Goal: Task Accomplishment & Management: Complete application form

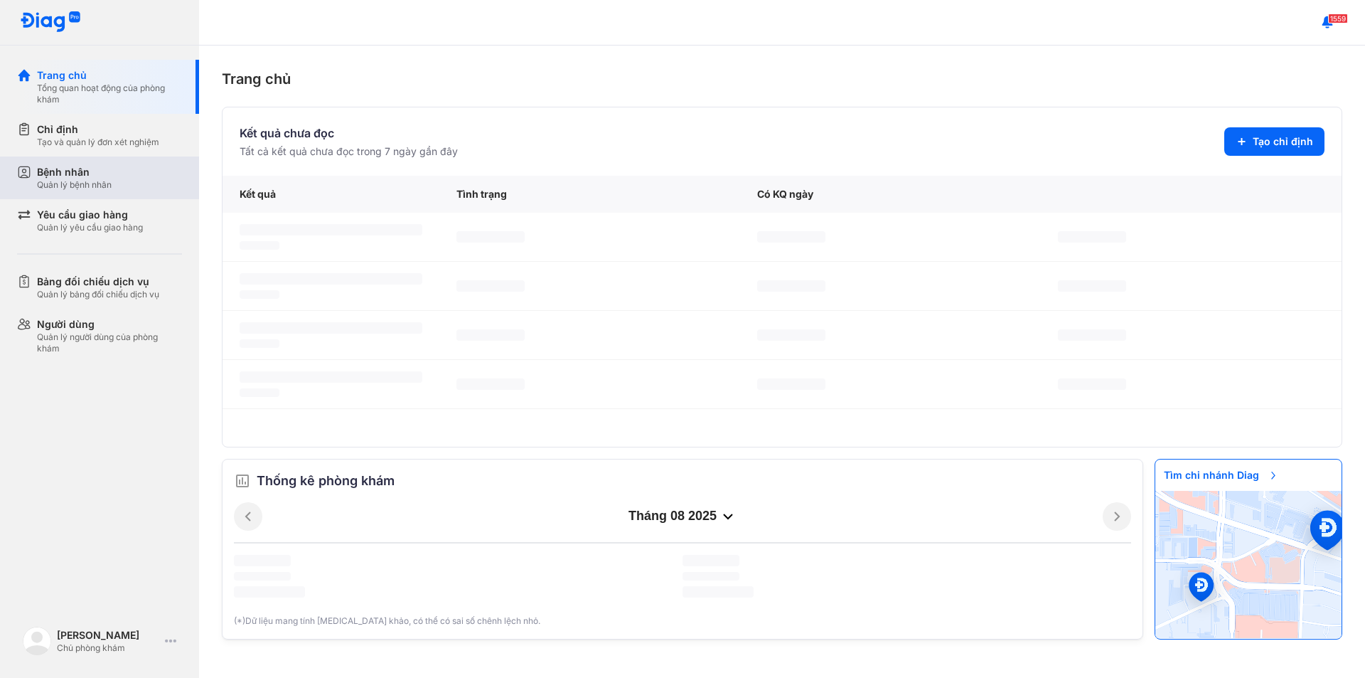
click at [87, 172] on div "Bệnh nhân" at bounding box center [74, 172] width 75 height 14
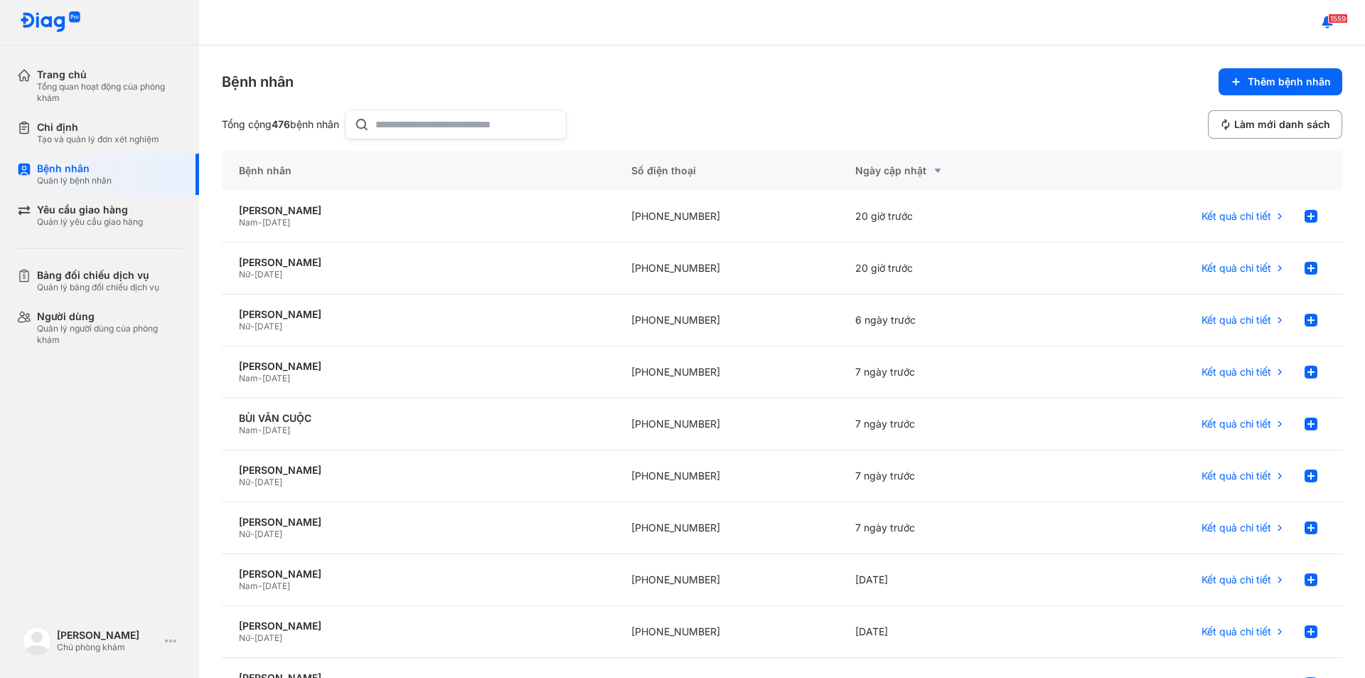
click at [423, 123] on input "text" at bounding box center [466, 124] width 182 height 28
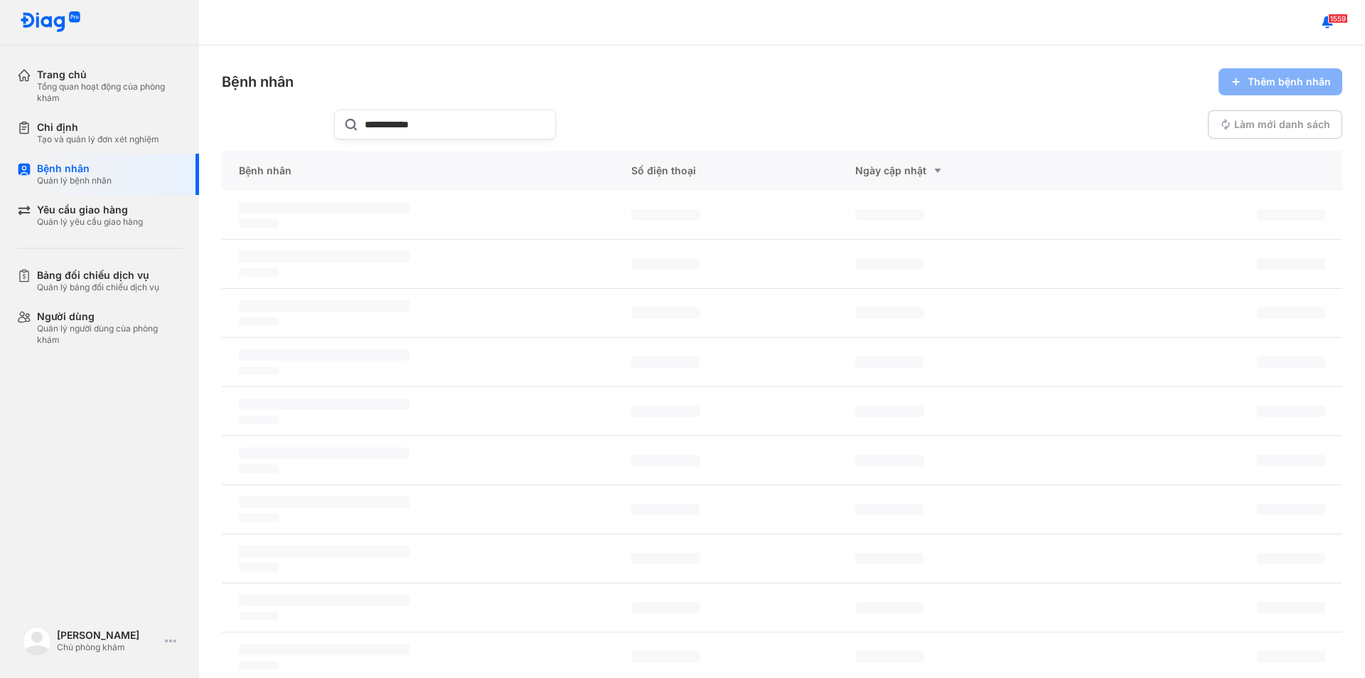
type input "**********"
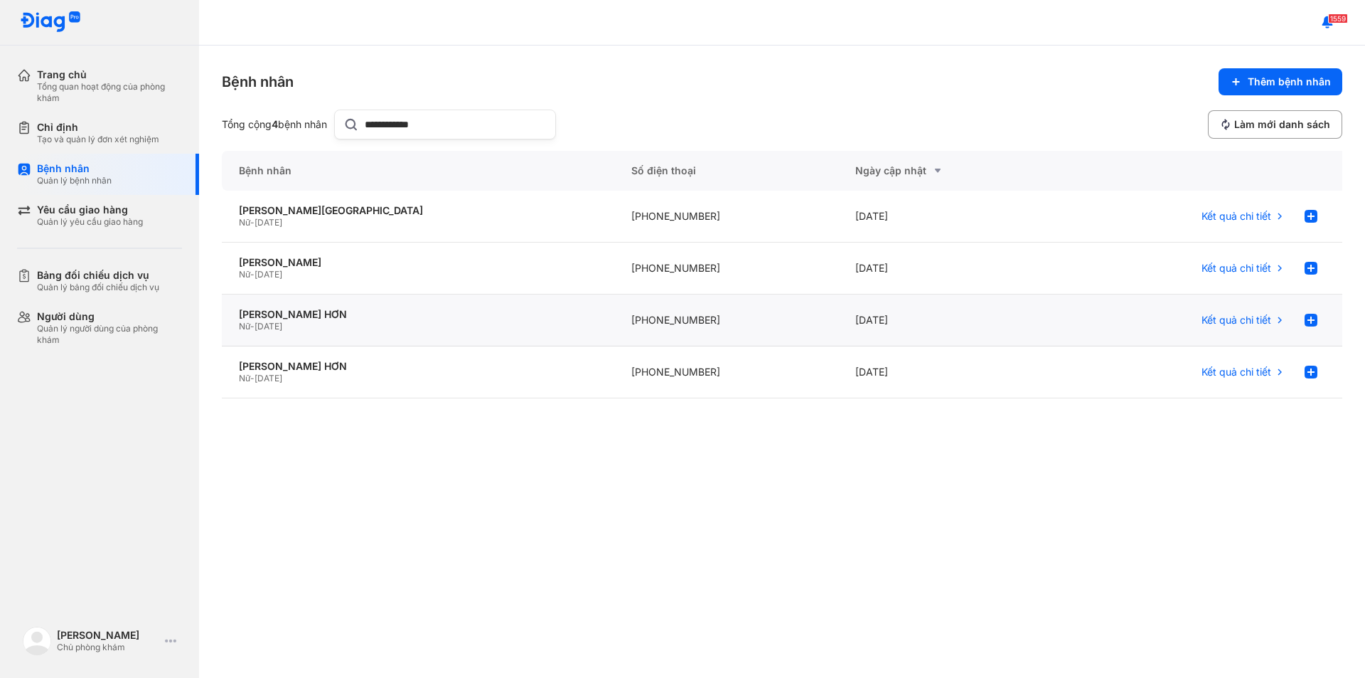
click at [712, 331] on div "+84916230922" at bounding box center [726, 320] width 224 height 52
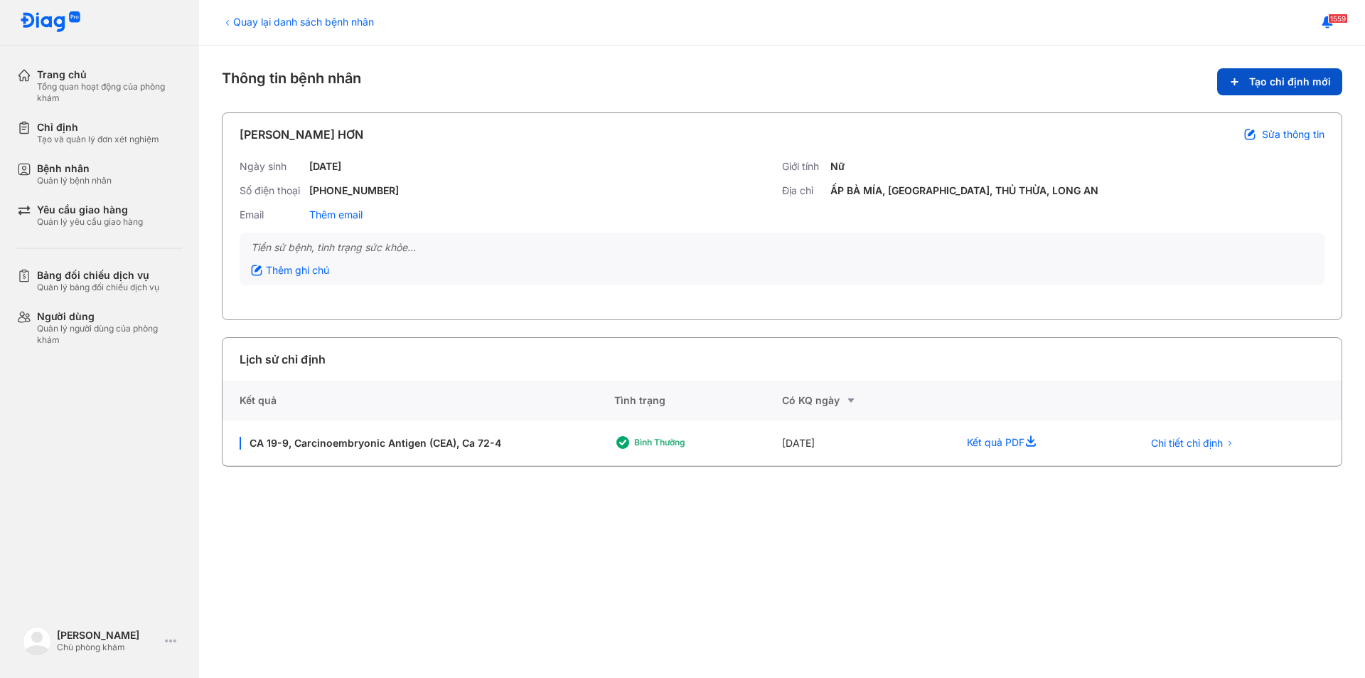
click at [1256, 78] on span "Tạo chỉ định mới" at bounding box center [1290, 81] width 82 height 13
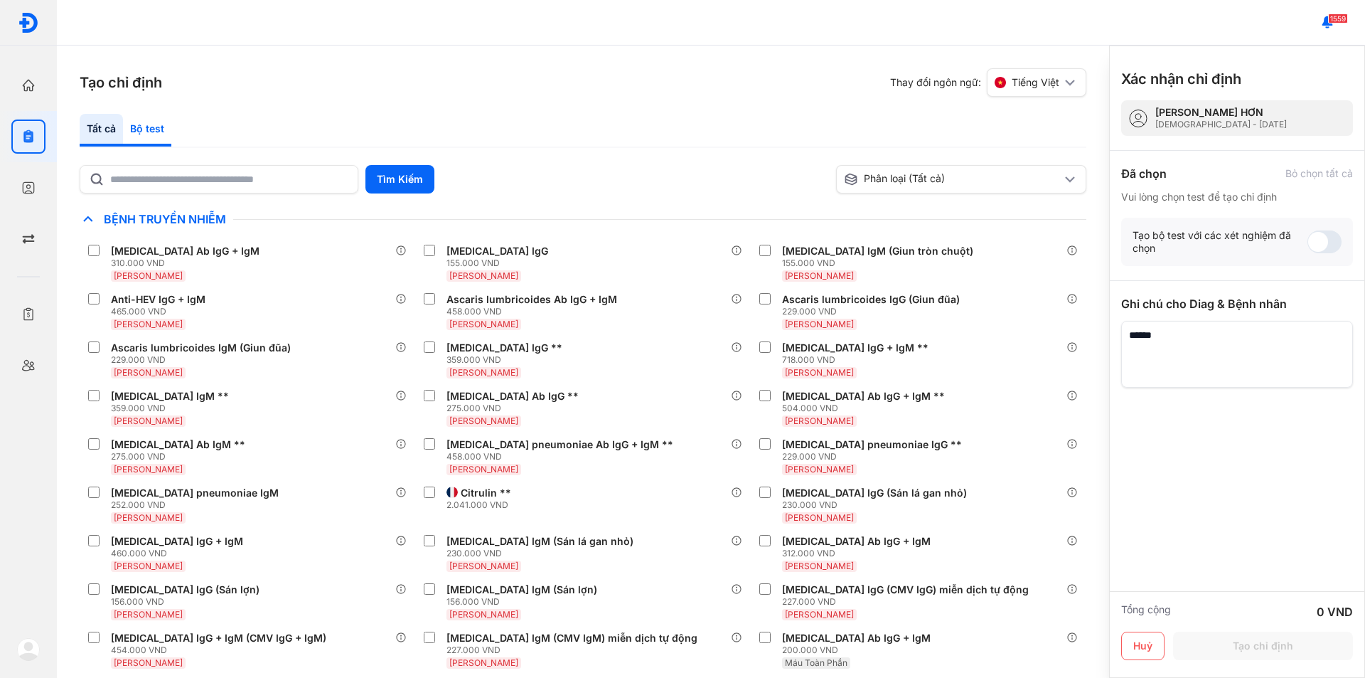
click at [285, 131] on div "Tất cả Bộ test" at bounding box center [583, 131] width 1007 height 34
click at [161, 134] on div "Bộ test" at bounding box center [147, 130] width 48 height 33
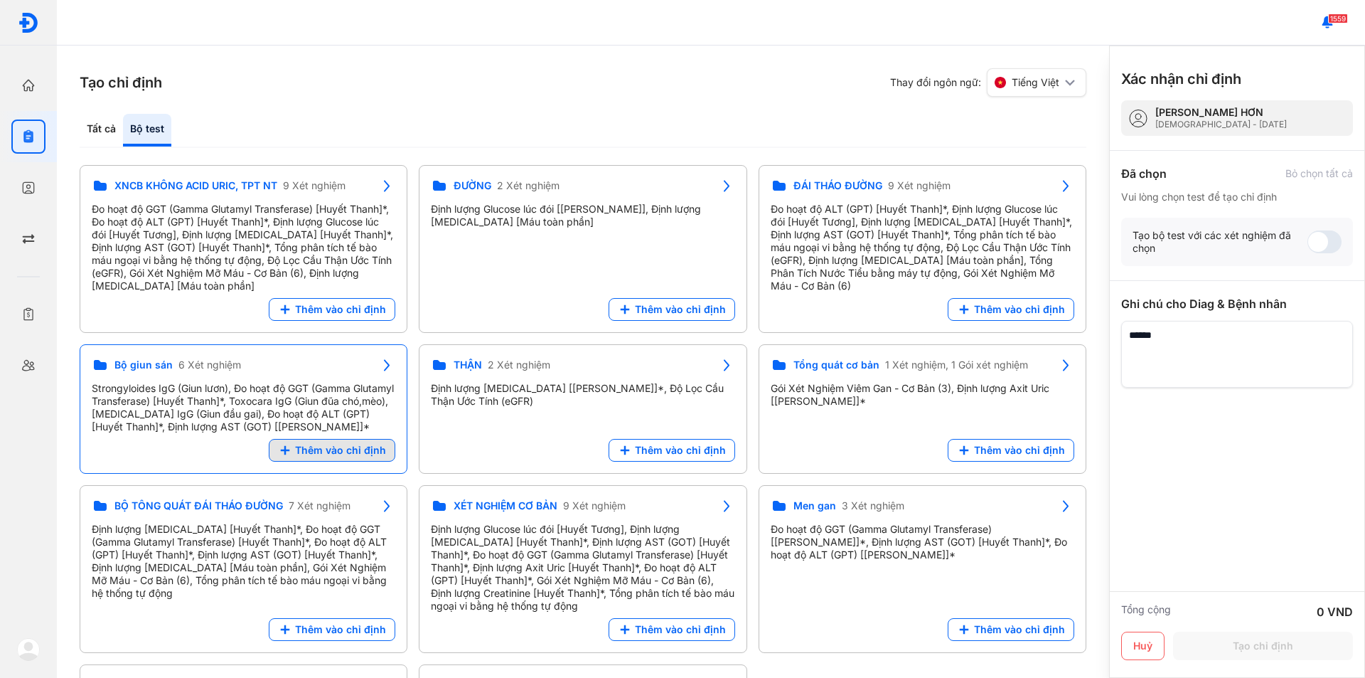
click at [318, 456] on span "Thêm vào chỉ định" at bounding box center [340, 450] width 91 height 13
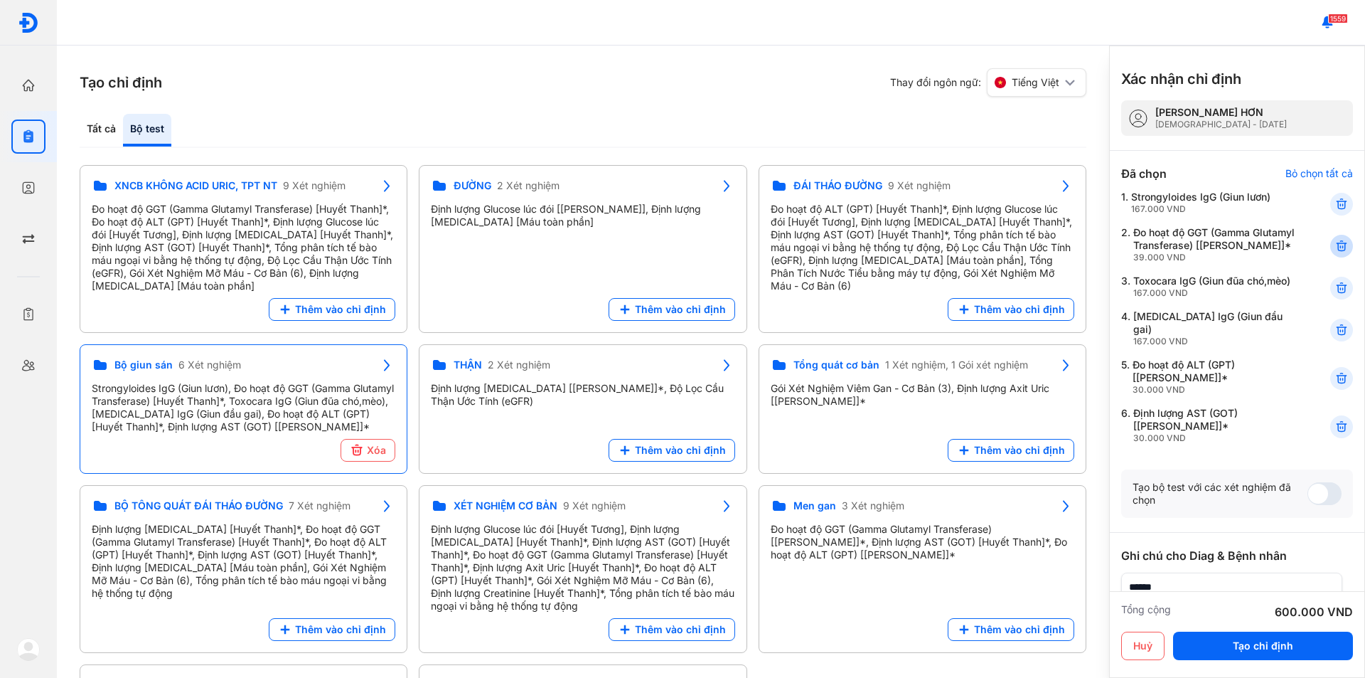
click at [1334, 253] on icon at bounding box center [1341, 246] width 14 height 14
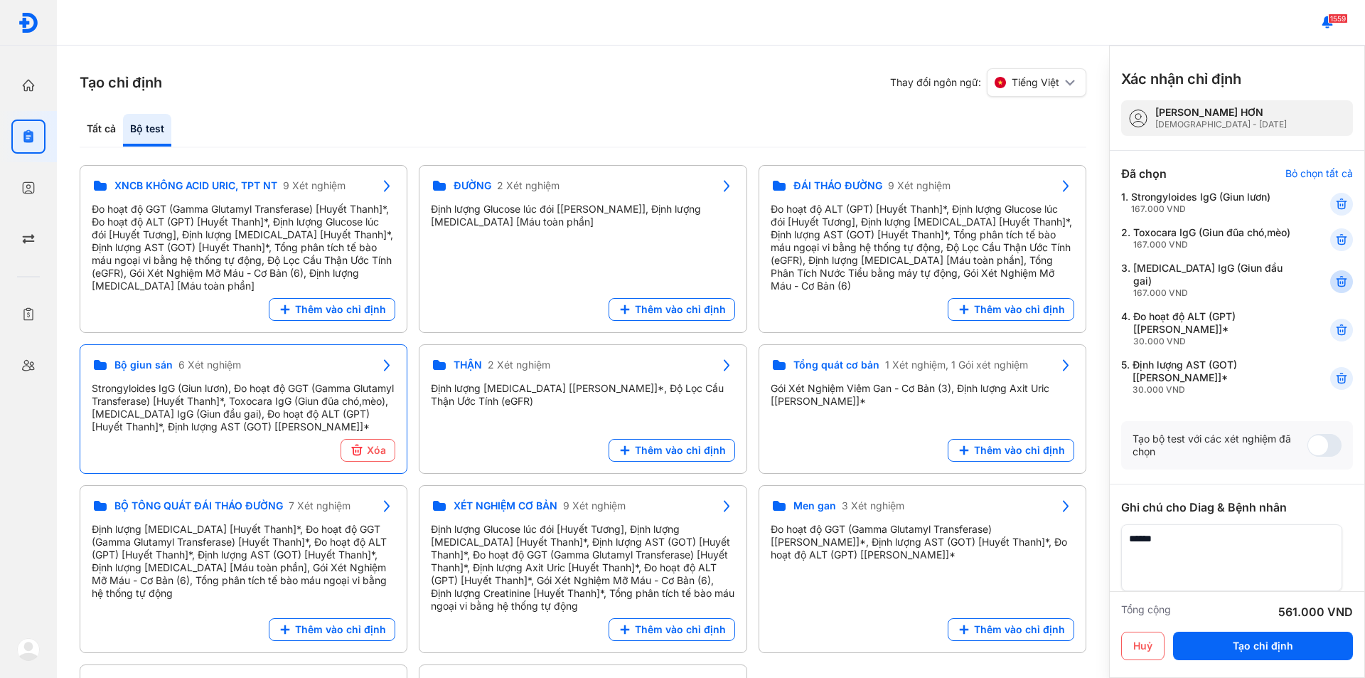
click at [1334, 289] on icon at bounding box center [1341, 281] width 14 height 14
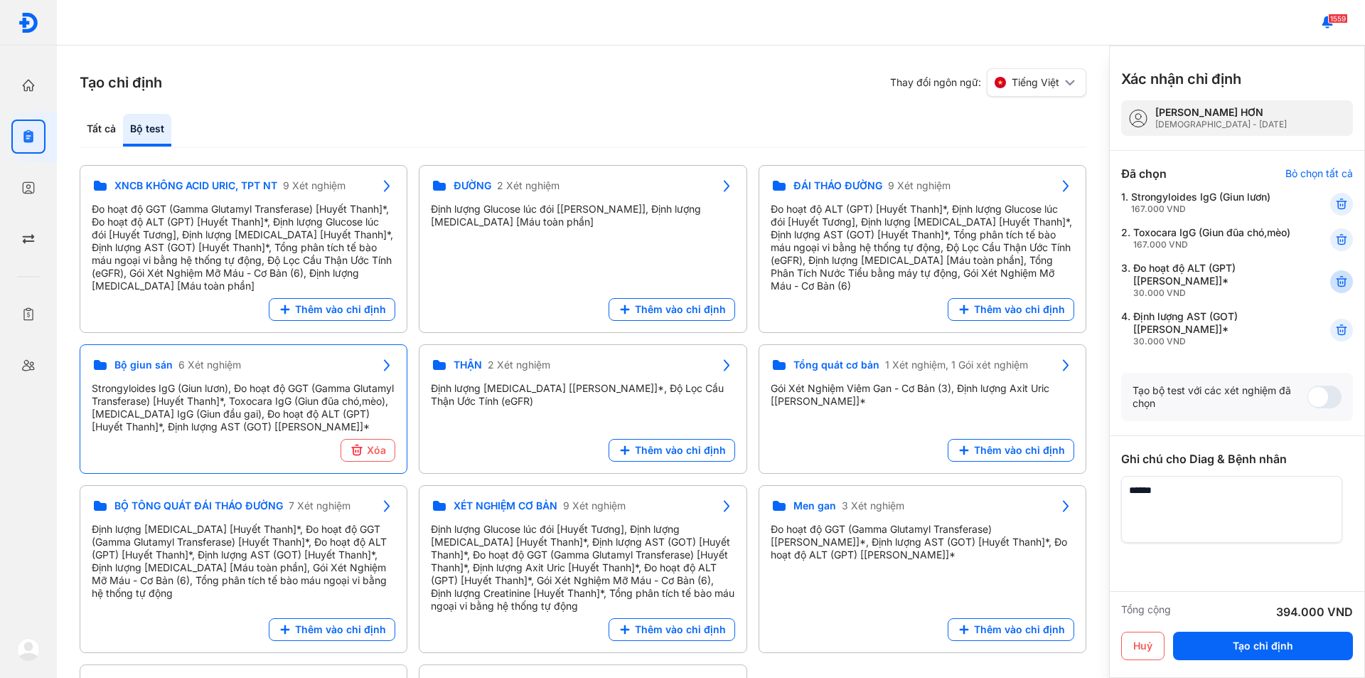
click at [1334, 289] on icon at bounding box center [1341, 281] width 14 height 14
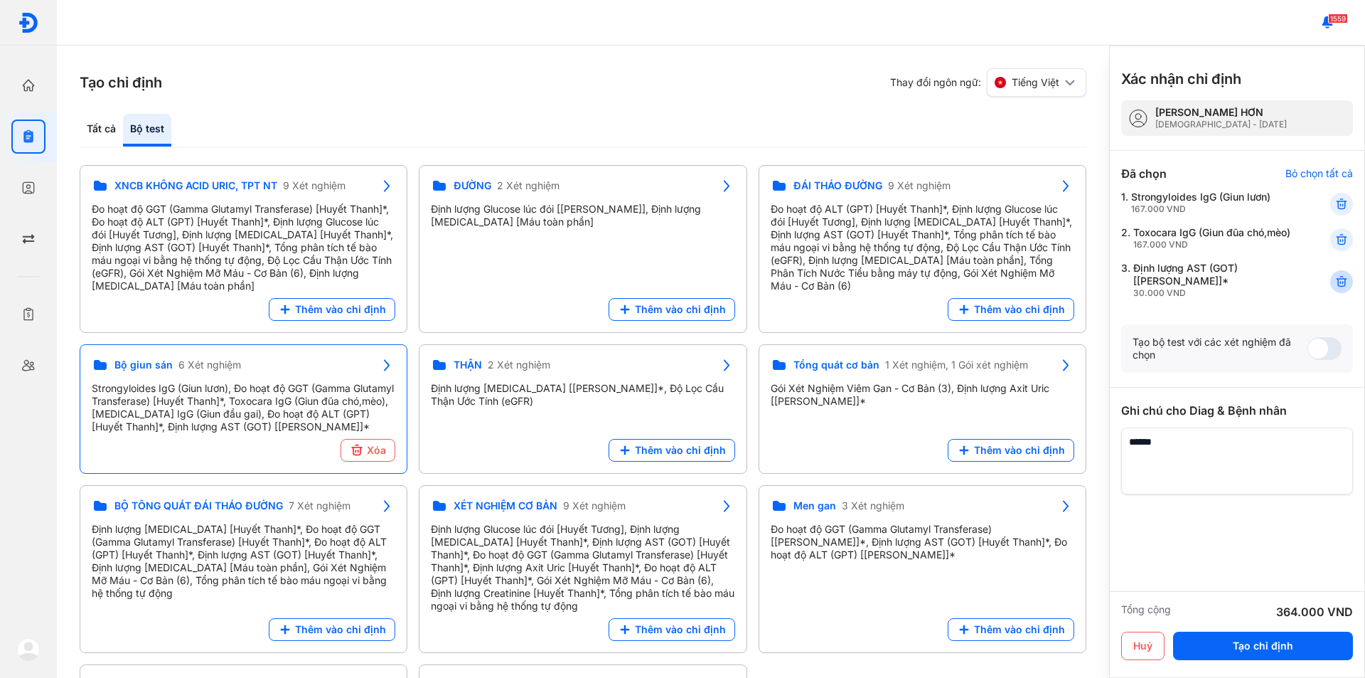
click at [1341, 280] on icon at bounding box center [1341, 281] width 14 height 14
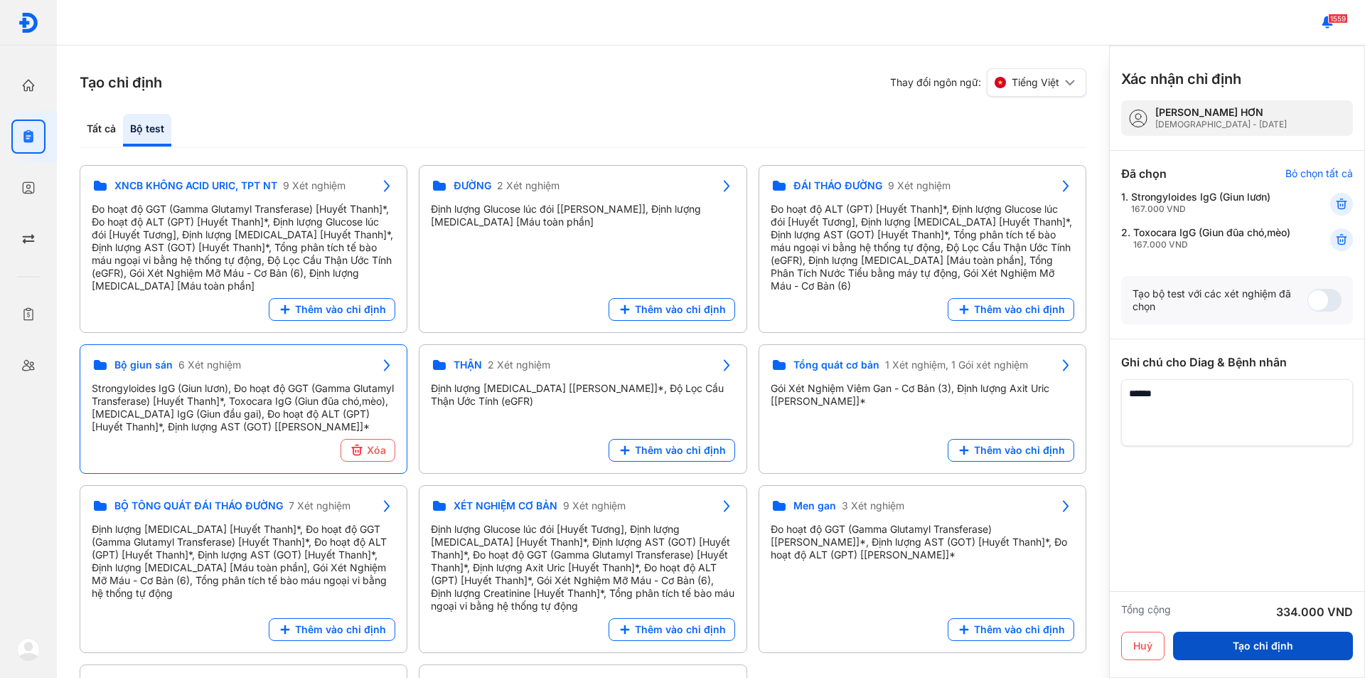
click at [1221, 648] on button "Tạo chỉ định" at bounding box center [1263, 645] width 180 height 28
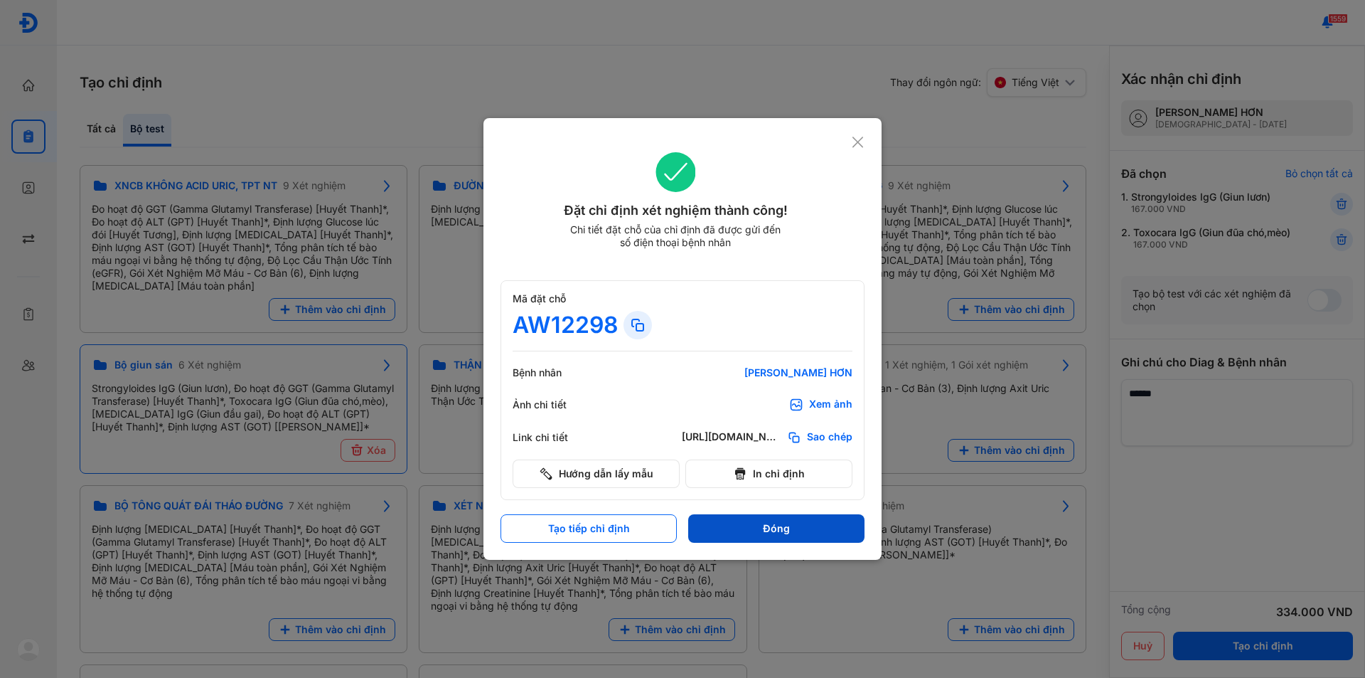
click at [734, 531] on button "Đóng" at bounding box center [776, 528] width 176 height 28
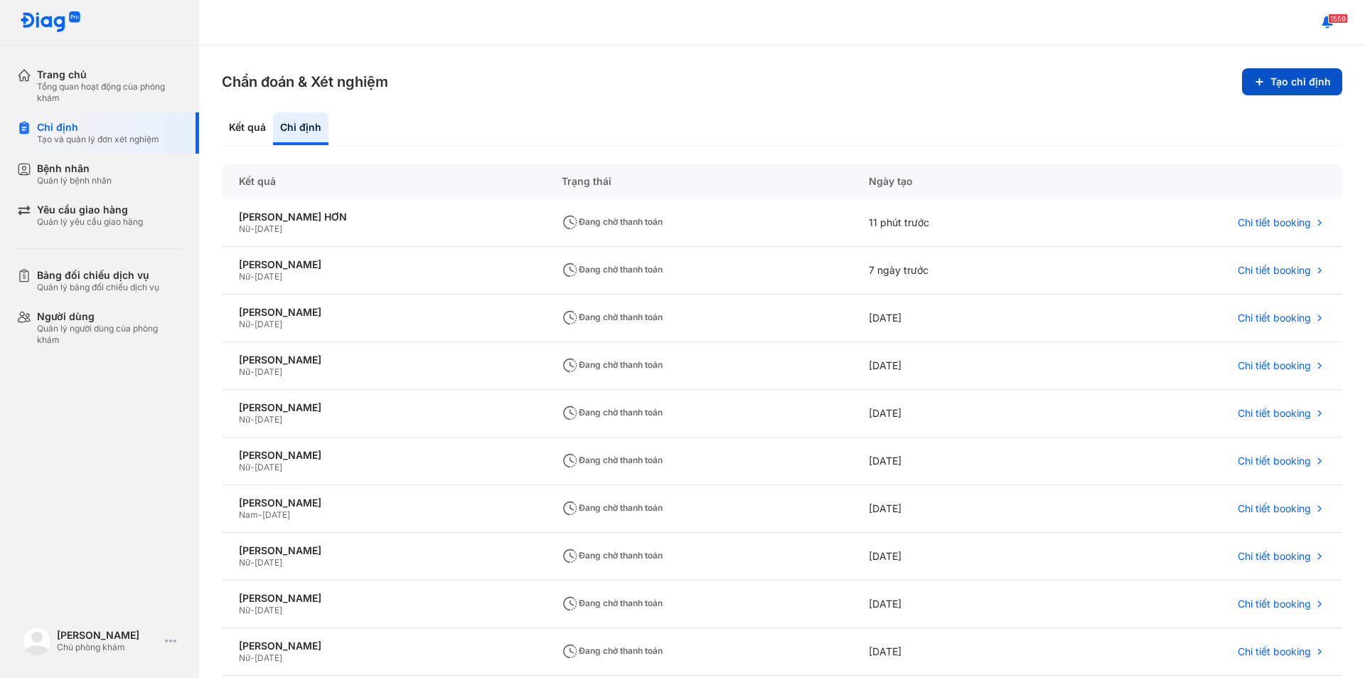
click at [1269, 81] on button "Tạo chỉ định" at bounding box center [1292, 81] width 100 height 27
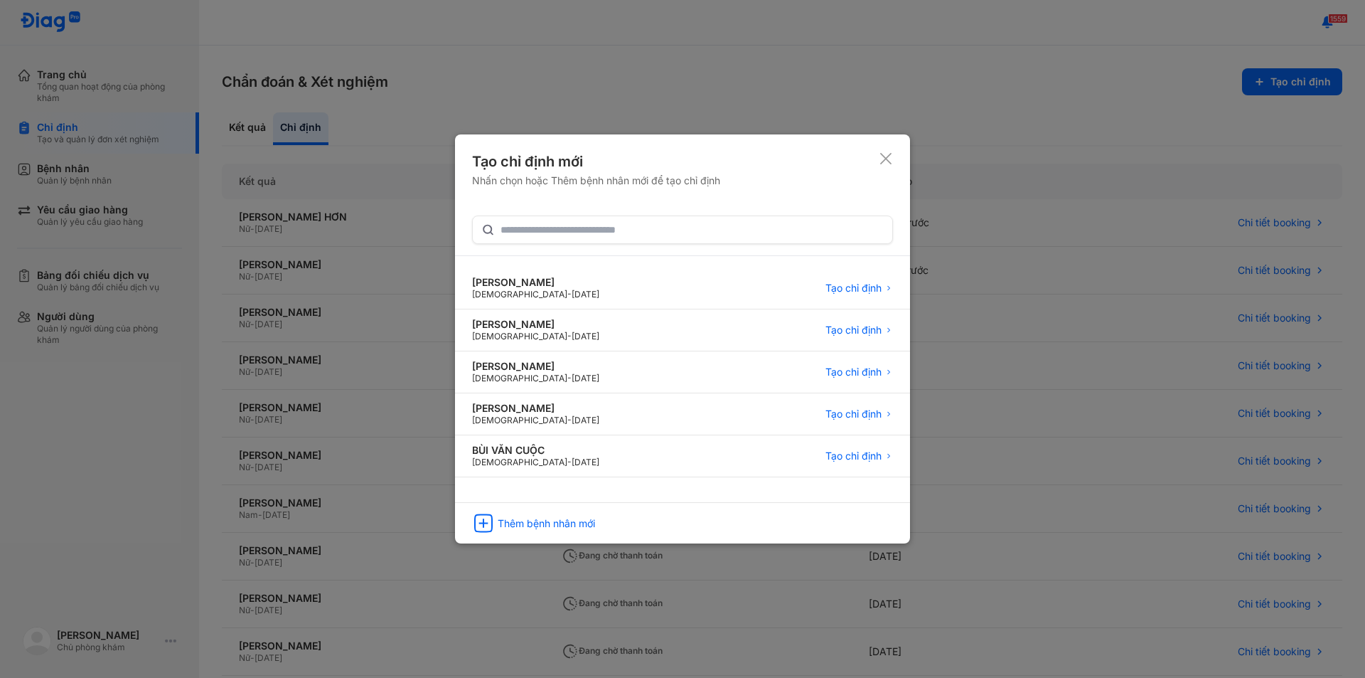
click at [896, 159] on div "Tạo chỉ định mới Nhấn chọn hoặc Thêm bệnh nhân mới để tạo chỉ định LƯƠNG VĂN SÁ…" at bounding box center [682, 338] width 455 height 409
click at [892, 150] on div "Tạo chỉ định mới Nhấn chọn hoặc Thêm bệnh nhân mới để tạo chỉ định LƯƠNG VĂN SÁ…" at bounding box center [682, 338] width 455 height 409
click at [887, 155] on icon at bounding box center [886, 158] width 14 height 14
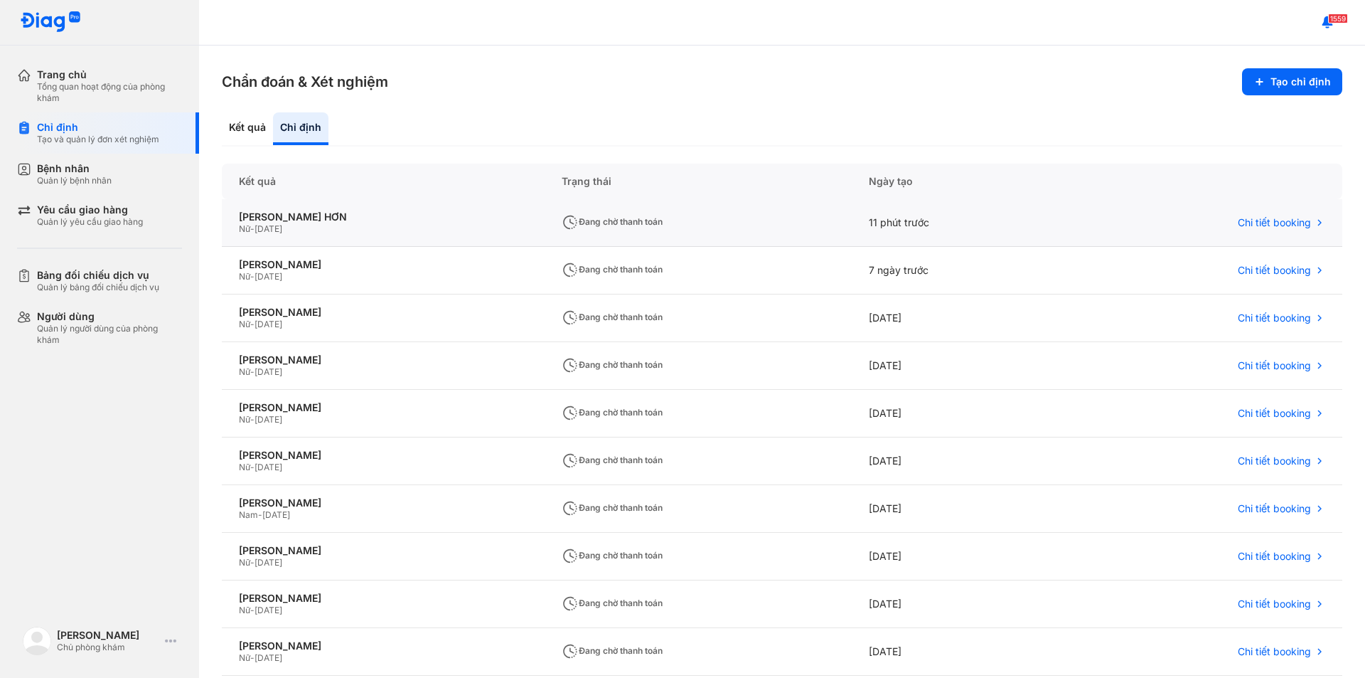
click at [400, 233] on div "Nữ - 01/01/1975" at bounding box center [383, 228] width 289 height 11
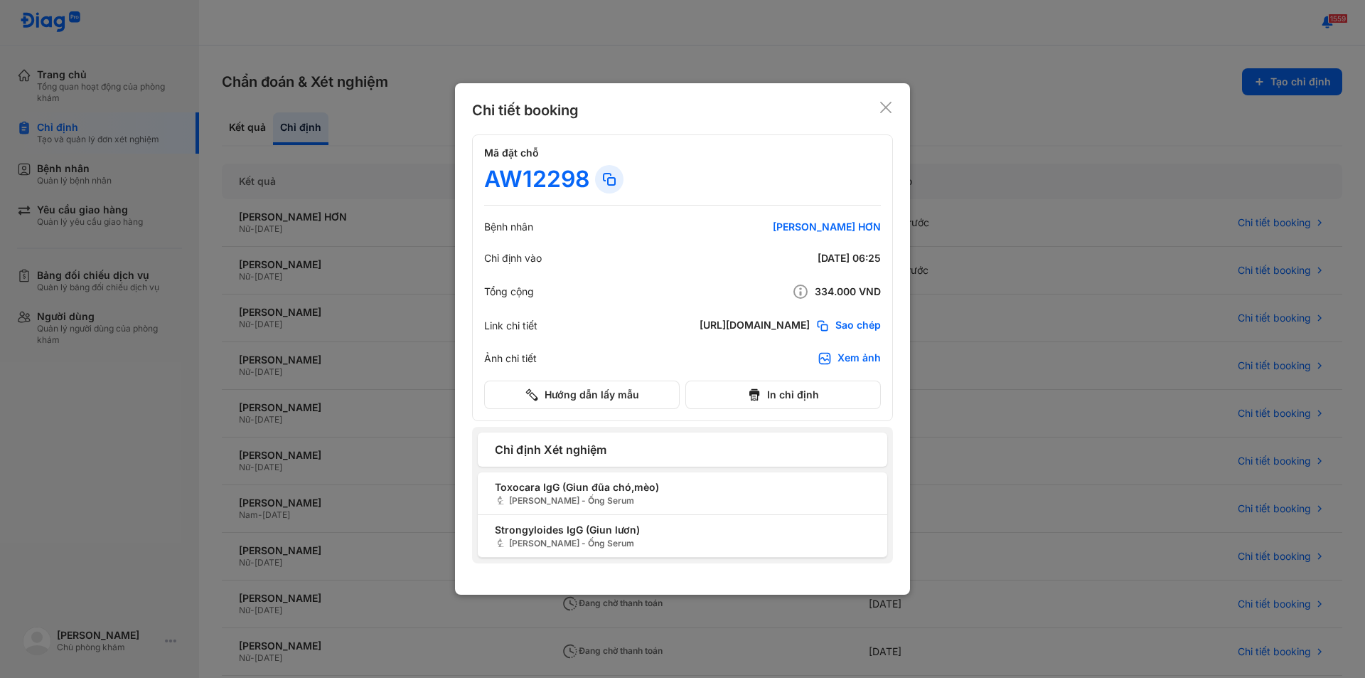
click at [884, 113] on icon at bounding box center [886, 107] width 14 height 14
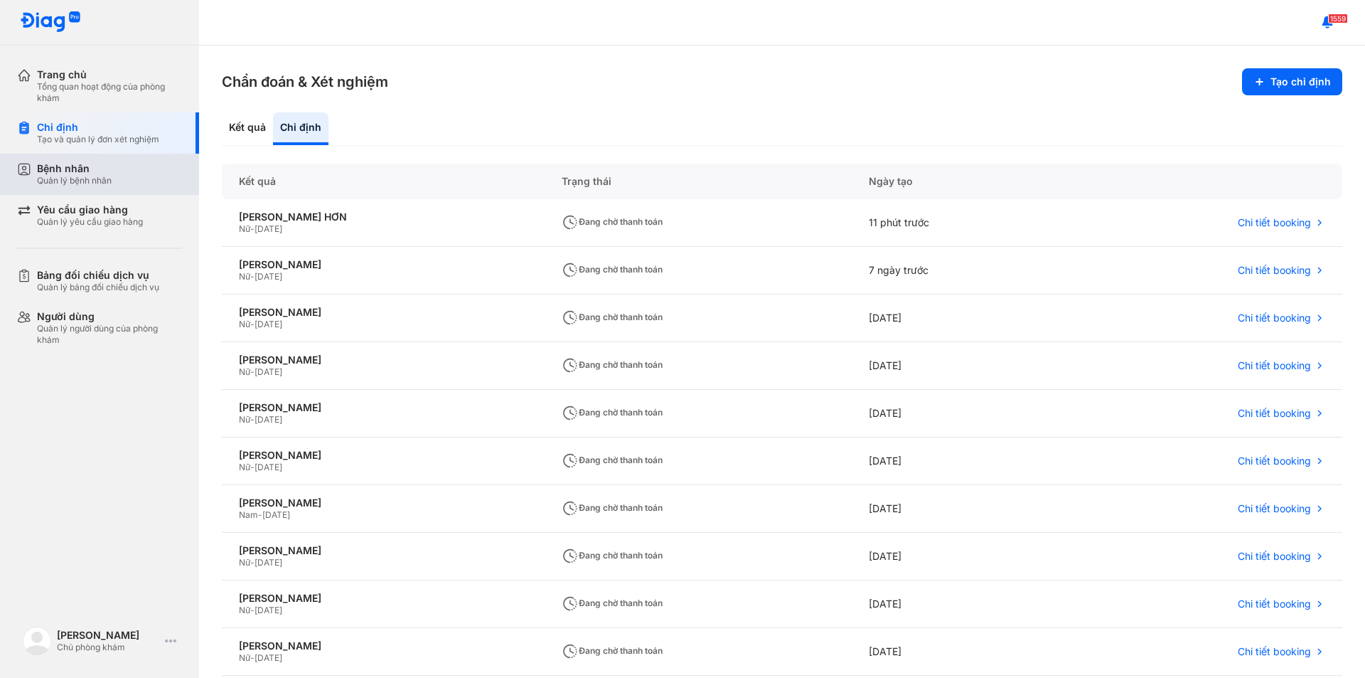
click at [85, 186] on div "Bệnh nhân Quản lý bệnh nhân" at bounding box center [108, 174] width 182 height 41
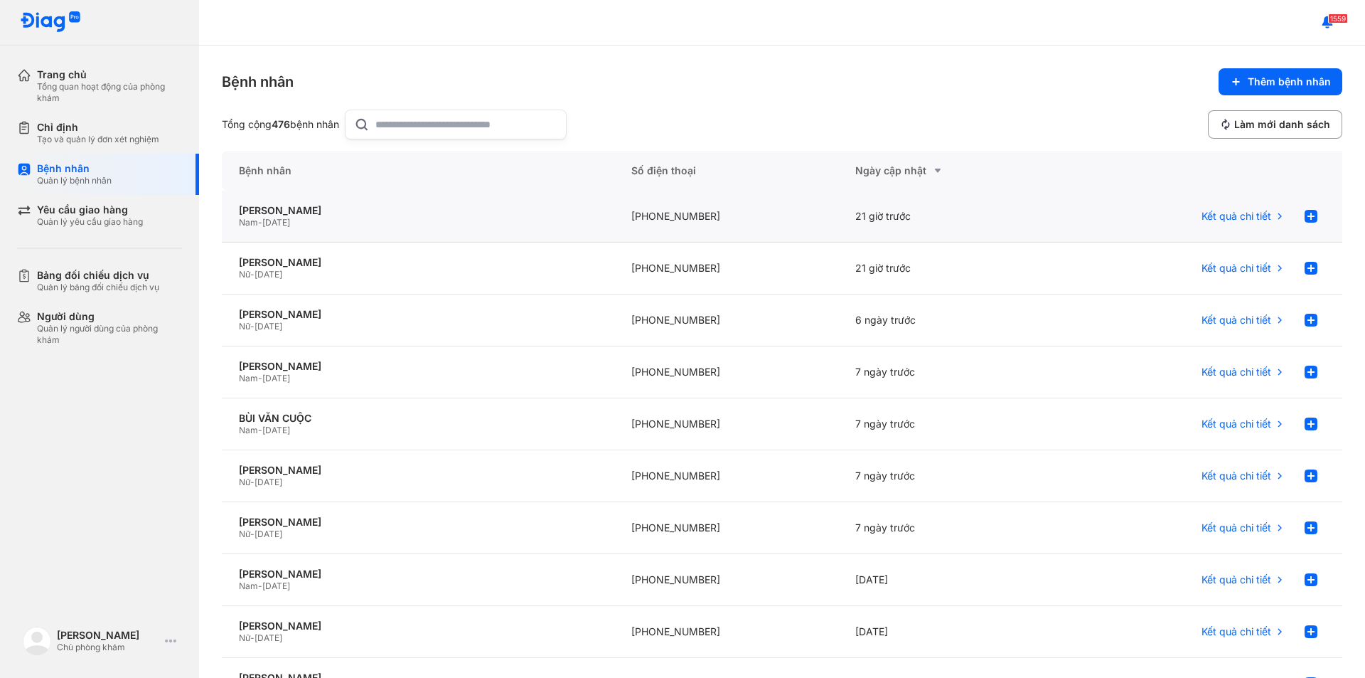
click at [449, 220] on div "Nam - 01/01/1958" at bounding box center [418, 222] width 358 height 11
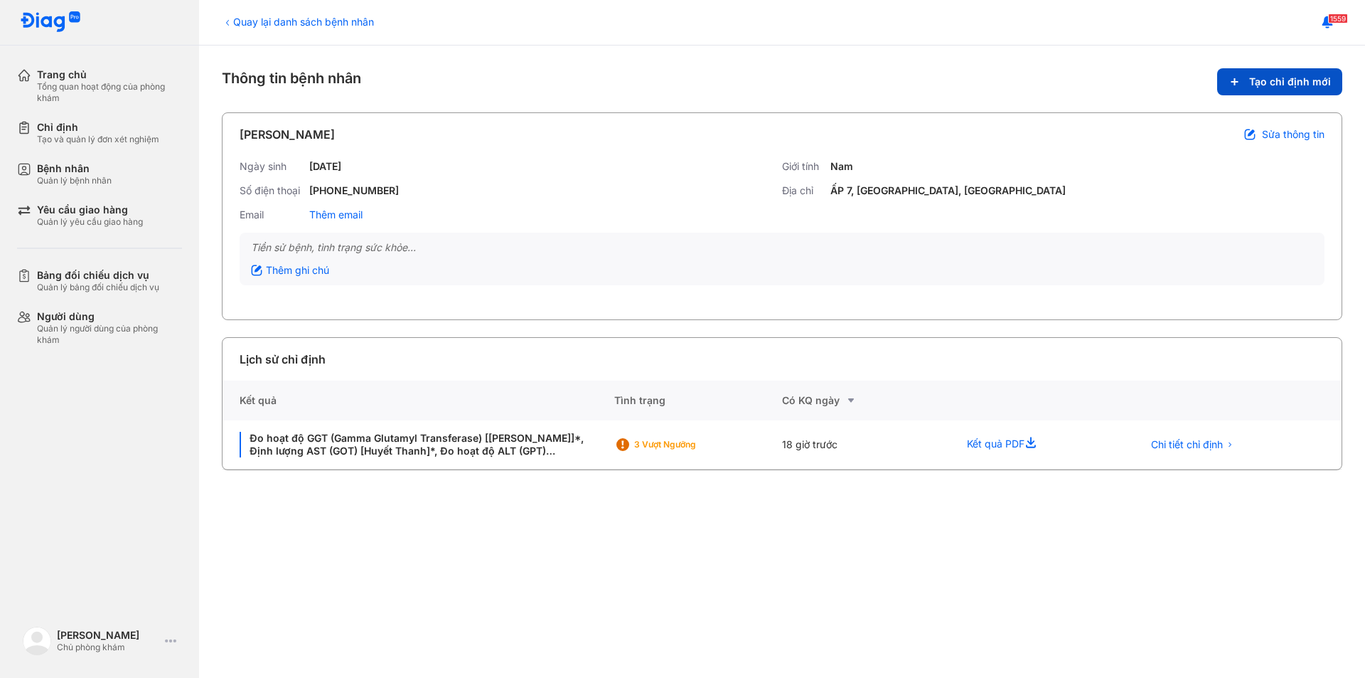
click at [1275, 77] on span "Tạo chỉ định mới" at bounding box center [1290, 81] width 82 height 13
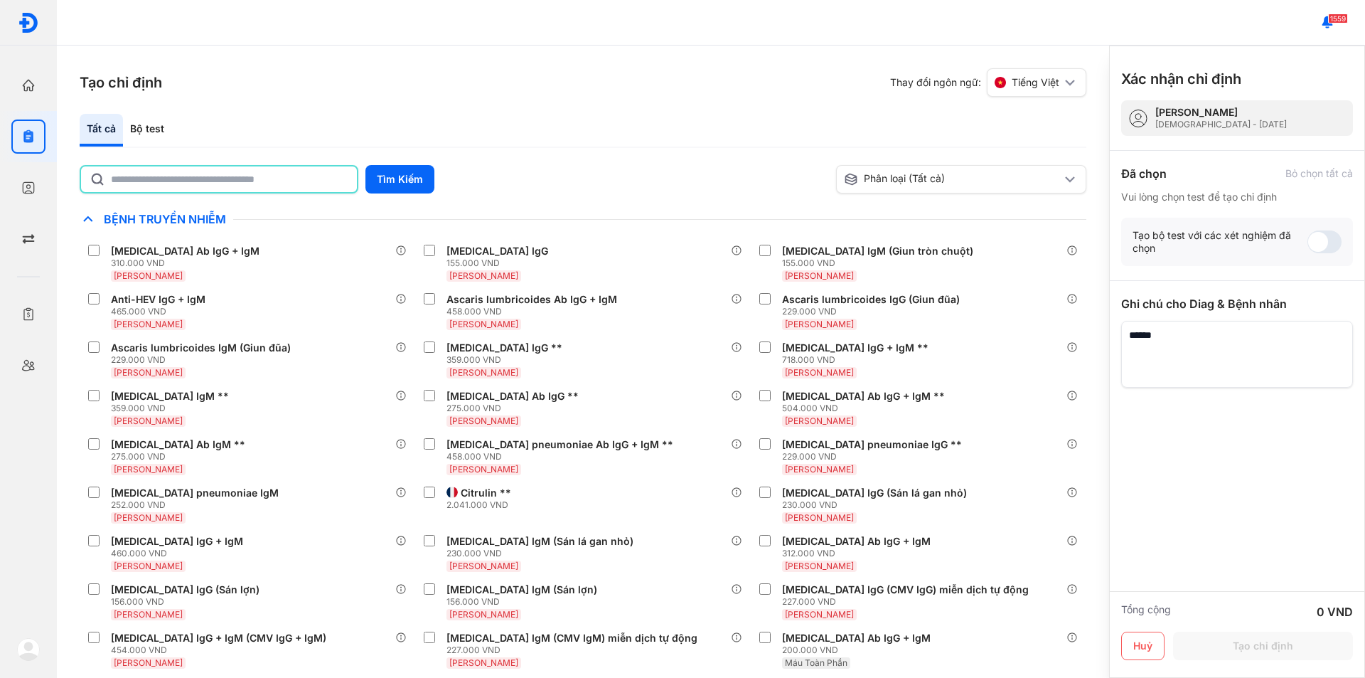
click at [314, 183] on input "text" at bounding box center [229, 179] width 237 height 26
type input "****"
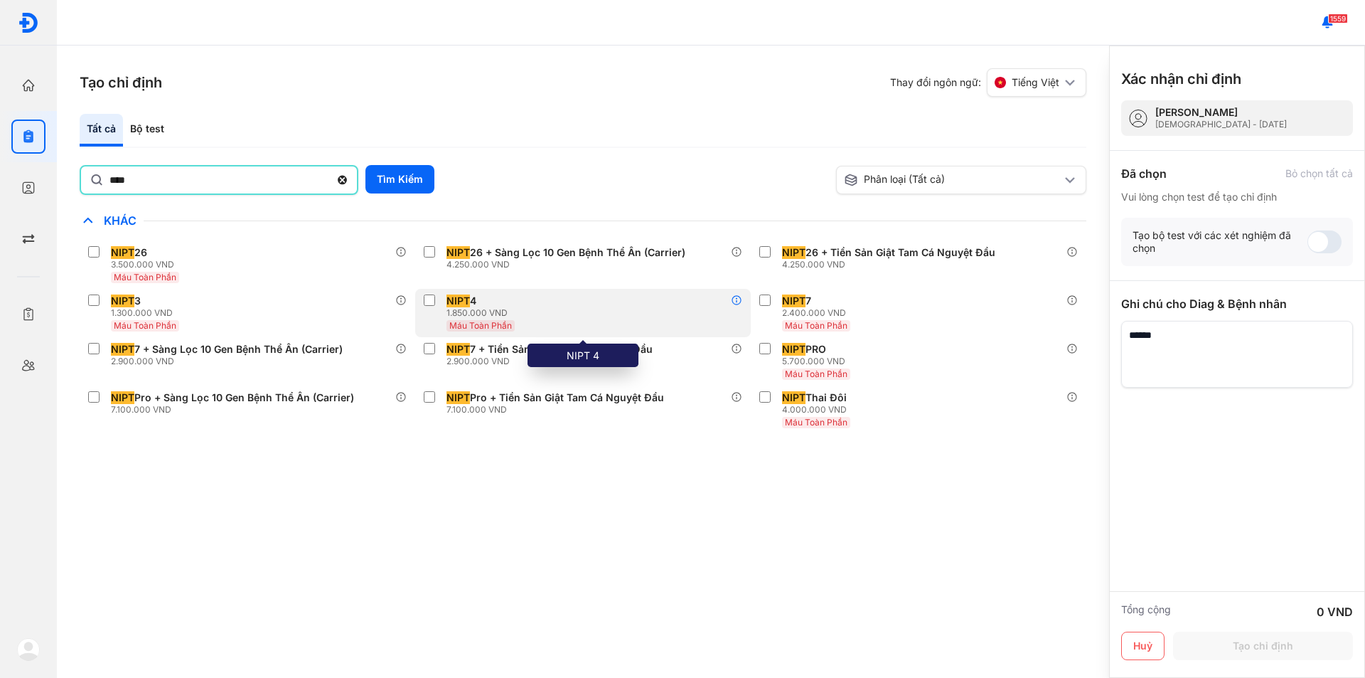
click at [740, 296] on use at bounding box center [736, 300] width 9 height 9
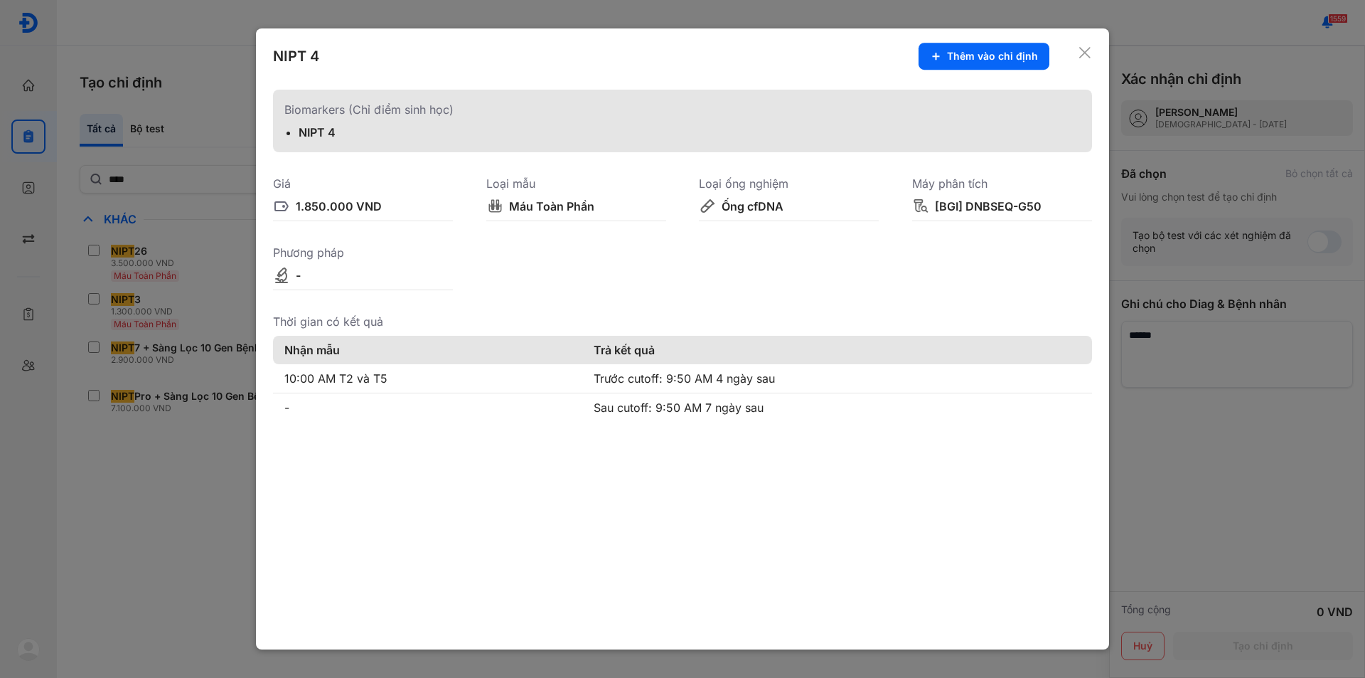
click at [1078, 48] on icon at bounding box center [1085, 52] width 14 height 14
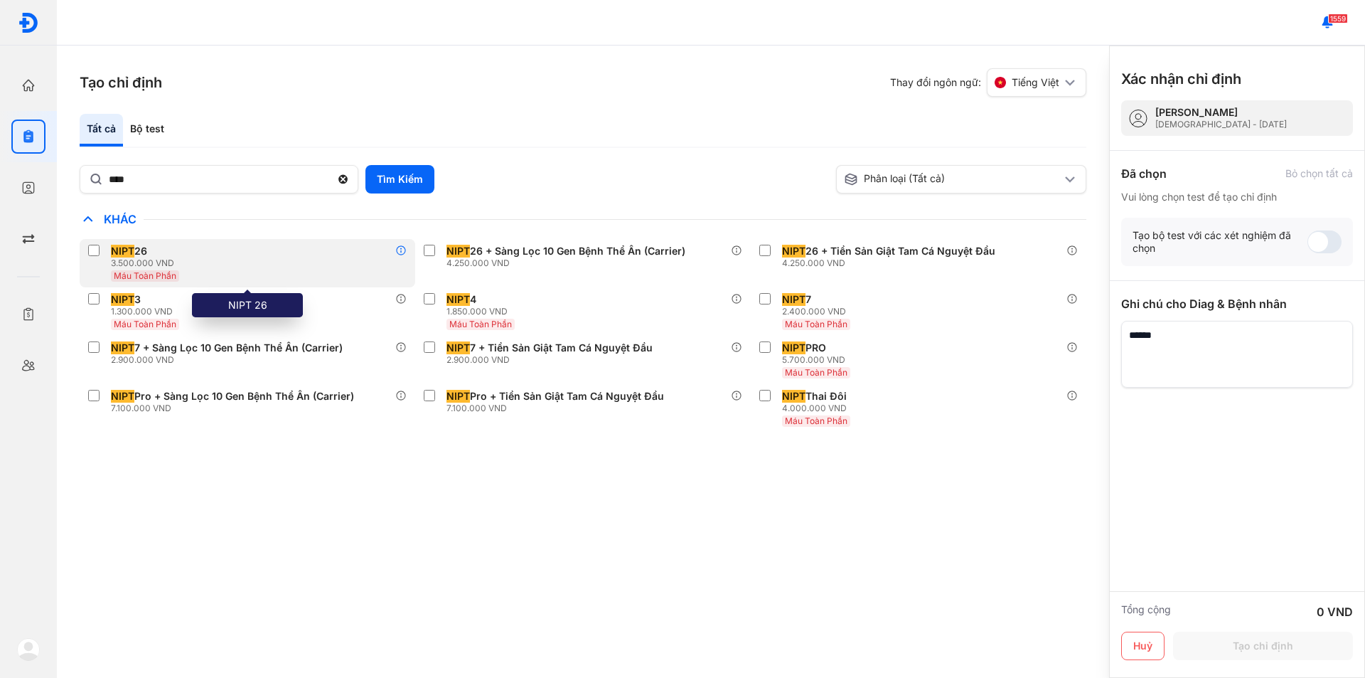
click at [398, 250] on icon at bounding box center [400, 250] width 11 height 11
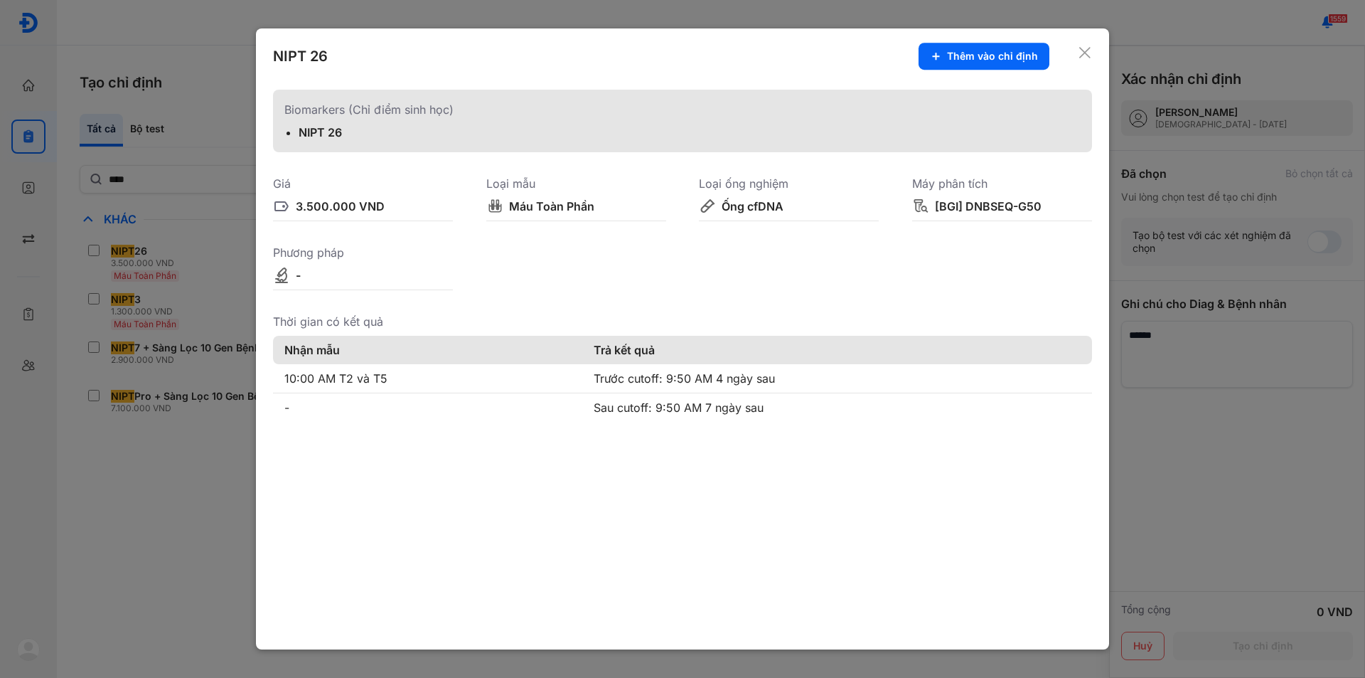
click at [344, 350] on th "Nhận mẫu" at bounding box center [427, 350] width 309 height 28
drag, startPoint x: 297, startPoint y: 129, endPoint x: 365, endPoint y: 112, distance: 70.2
click at [365, 112] on div "Biomarkers (Chỉ điểm sinh học) NIPT 26" at bounding box center [682, 121] width 819 height 63
click at [137, 461] on div at bounding box center [682, 339] width 1365 height 678
